Goal: Information Seeking & Learning: Check status

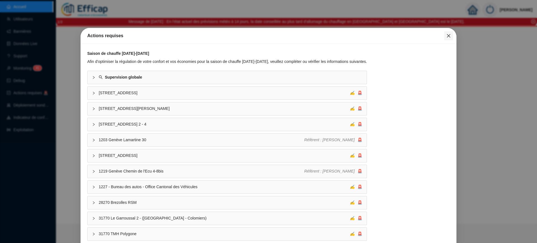
click at [447, 36] on span "Fermer" at bounding box center [448, 36] width 9 height 4
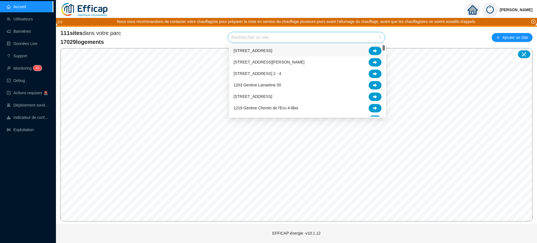
click at [287, 36] on input "search" at bounding box center [303, 37] width 145 height 11
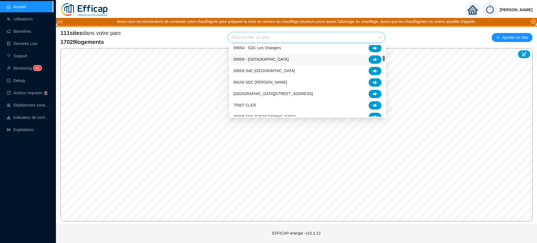
scroll to position [105, 0]
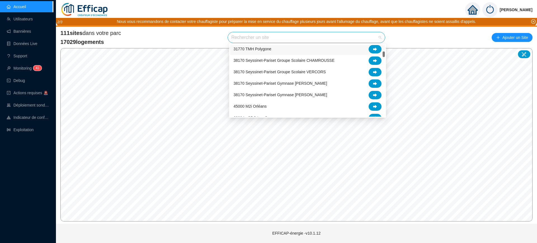
click at [298, 35] on input "search" at bounding box center [303, 37] width 145 height 11
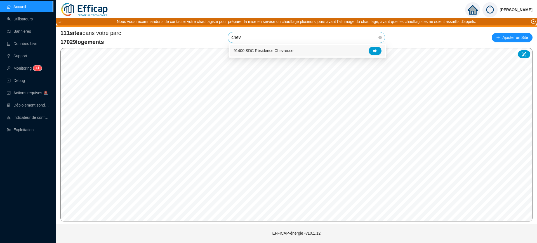
scroll to position [0, 0]
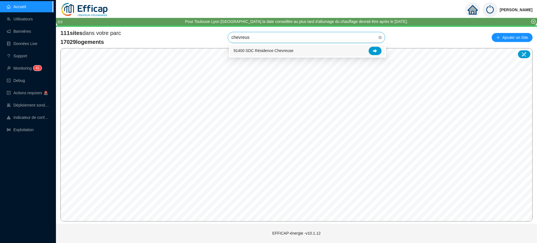
type input "chevreuse"
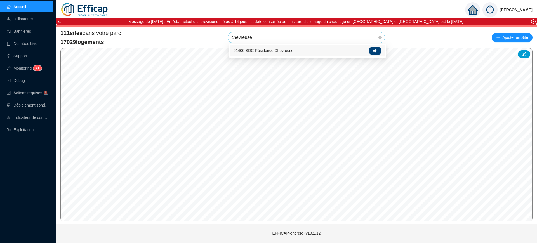
drag, startPoint x: 379, startPoint y: 52, endPoint x: 376, endPoint y: 54, distance: 3.0
click at [376, 54] on div at bounding box center [375, 51] width 13 height 8
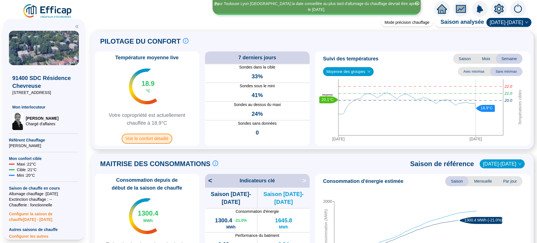
click at [151, 138] on span "Voir le confort détaillé" at bounding box center [147, 139] width 51 height 10
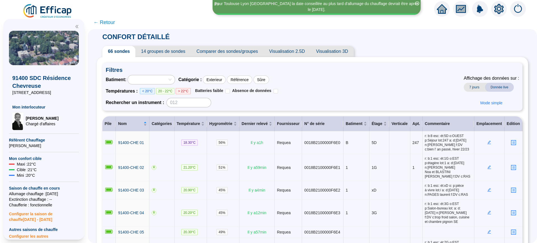
click at [226, 53] on span "Comparer des sondes/groupes" at bounding box center [227, 51] width 73 height 11
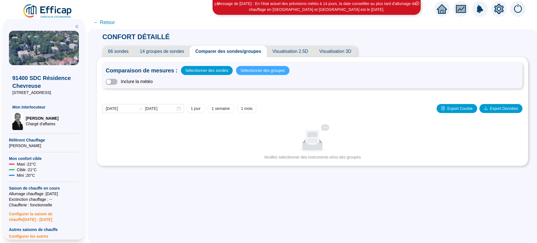
click at [255, 67] on span "Sélectionner des groupes" at bounding box center [262, 71] width 44 height 8
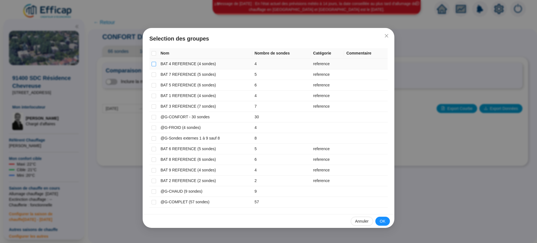
click at [152, 65] on input "checkbox" at bounding box center [154, 64] width 4 height 4
checkbox input "true"
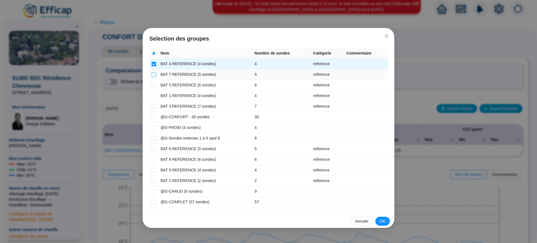
click at [152, 77] on label at bounding box center [154, 75] width 4 height 6
click at [152, 77] on input "checkbox" at bounding box center [154, 74] width 4 height 4
checkbox input "true"
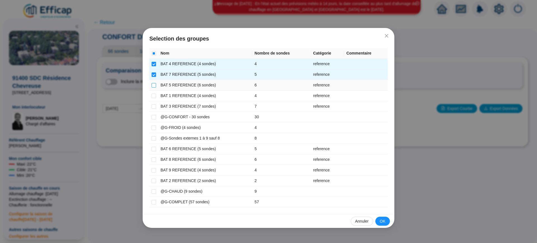
click at [152, 85] on input "checkbox" at bounding box center [154, 85] width 4 height 4
checkbox input "true"
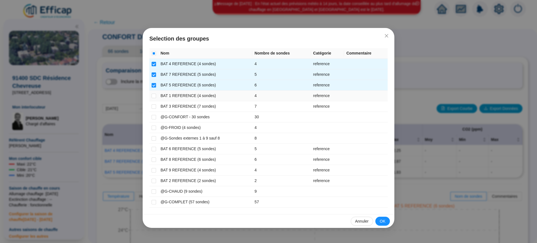
click at [157, 97] on td at bounding box center [153, 96] width 9 height 11
click at [154, 106] on input "checkbox" at bounding box center [154, 106] width 4 height 4
checkbox input "true"
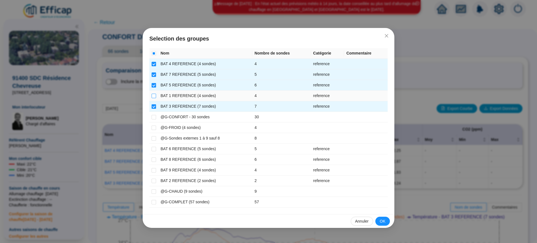
drag, startPoint x: 152, startPoint y: 95, endPoint x: 155, endPoint y: 96, distance: 3.5
click at [153, 95] on input "checkbox" at bounding box center [154, 96] width 4 height 4
checkbox input "true"
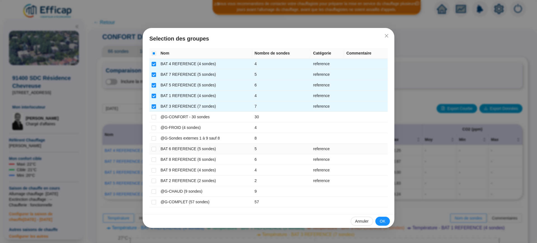
click at [156, 147] on td at bounding box center [153, 149] width 9 height 11
drag, startPoint x: 152, startPoint y: 149, endPoint x: 155, endPoint y: 158, distance: 9.6
click at [152, 149] on input "checkbox" at bounding box center [154, 149] width 4 height 4
checkbox input "true"
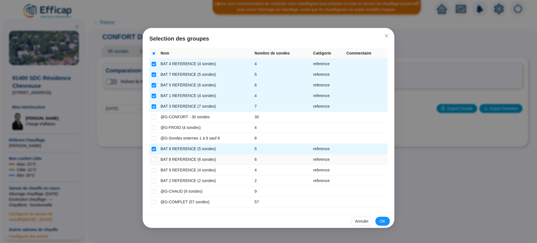
drag, startPoint x: 155, startPoint y: 159, endPoint x: 149, endPoint y: 167, distance: 10.9
click at [154, 159] on input "checkbox" at bounding box center [154, 159] width 4 height 4
checkbox input "true"
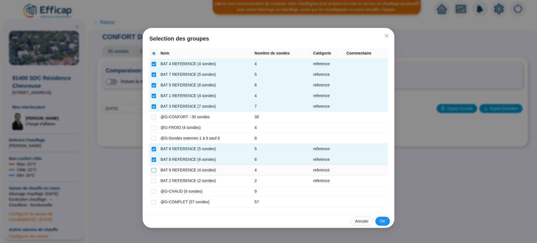
click at [153, 170] on input "checkbox" at bounding box center [154, 170] width 4 height 4
checkbox input "true"
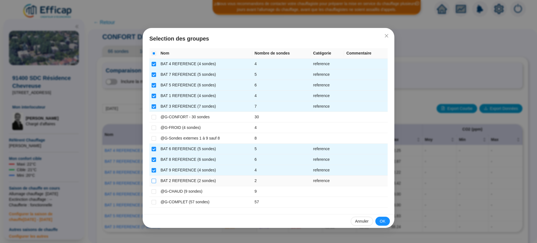
click at [155, 179] on input "checkbox" at bounding box center [154, 181] width 4 height 4
checkbox input "true"
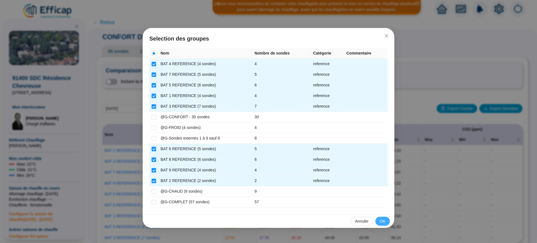
click at [384, 218] on span "OK" at bounding box center [383, 221] width 6 height 6
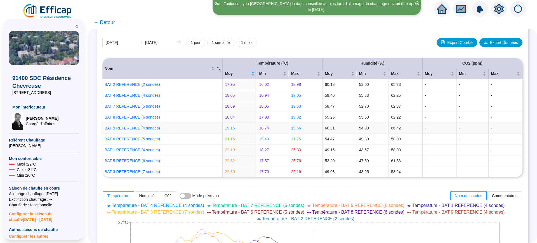
scroll to position [70, 0]
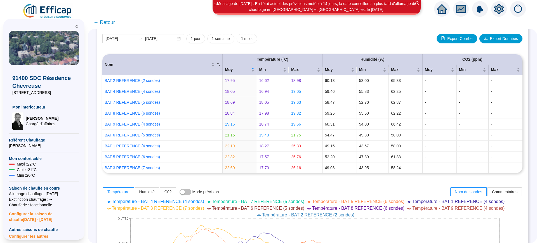
drag, startPoint x: 199, startPoint y: 38, endPoint x: 203, endPoint y: 39, distance: 3.8
click at [200, 39] on span "1 jour" at bounding box center [196, 39] width 10 height 6
type input "[DATE]"
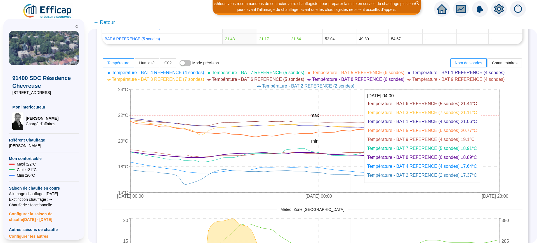
scroll to position [210, 0]
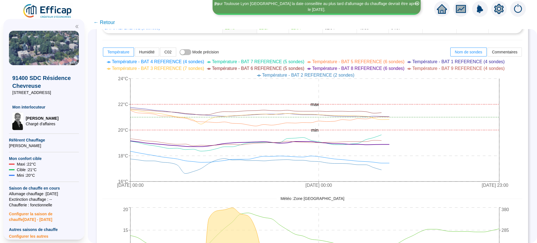
click at [111, 21] on span "← Retour" at bounding box center [104, 22] width 22 height 8
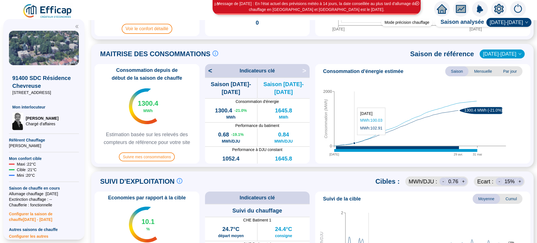
scroll to position [140, 0]
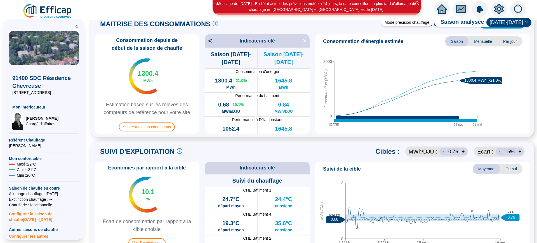
click at [507, 166] on span "Cumul" at bounding box center [511, 169] width 22 height 10
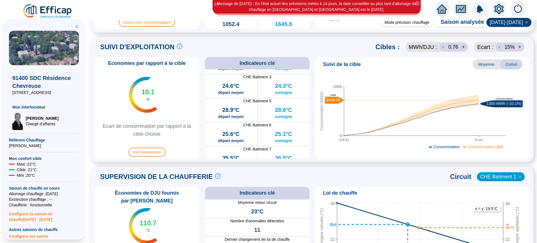
scroll to position [315, 0]
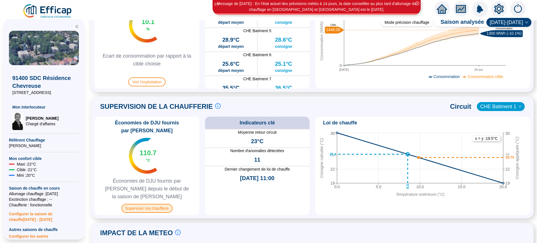
click at [150, 204] on span "Superviser ma chaufferie" at bounding box center [146, 208] width 51 height 9
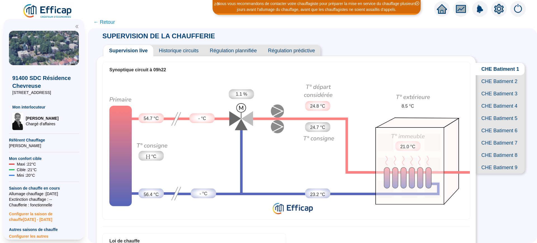
click at [189, 49] on span "Historique circuits" at bounding box center [178, 50] width 51 height 11
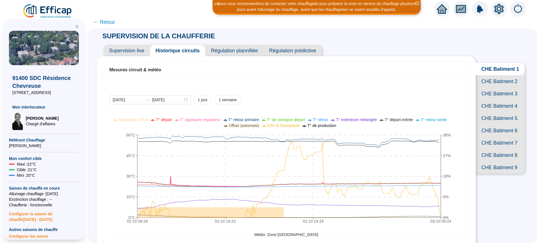
click at [144, 50] on span "Supervision live" at bounding box center [126, 50] width 46 height 11
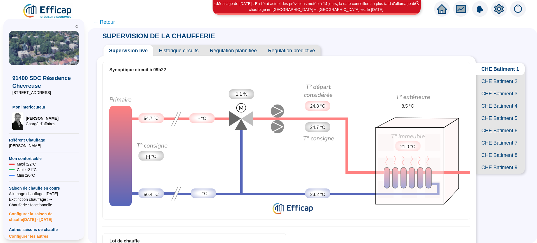
click at [178, 50] on span "Historique circuits" at bounding box center [178, 50] width 51 height 11
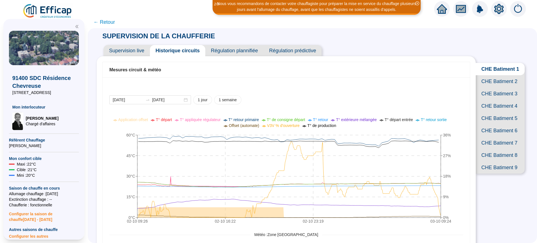
click at [484, 161] on span "CHE Batiment 8" at bounding box center [500, 155] width 49 height 12
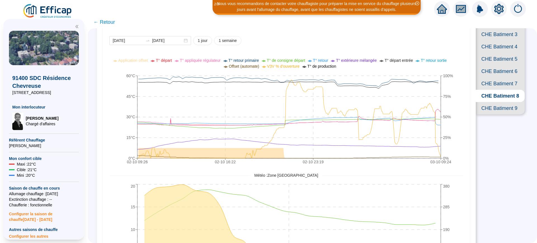
scroll to position [70, 0]
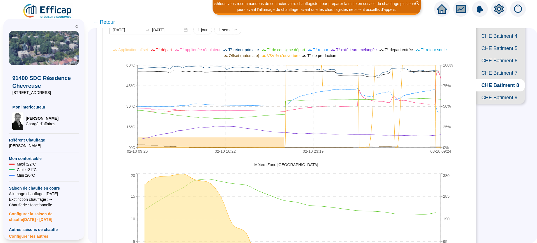
click at [503, 42] on span "CHE Batiment 4" at bounding box center [500, 36] width 49 height 12
